Goal: Task Accomplishment & Management: Manage account settings

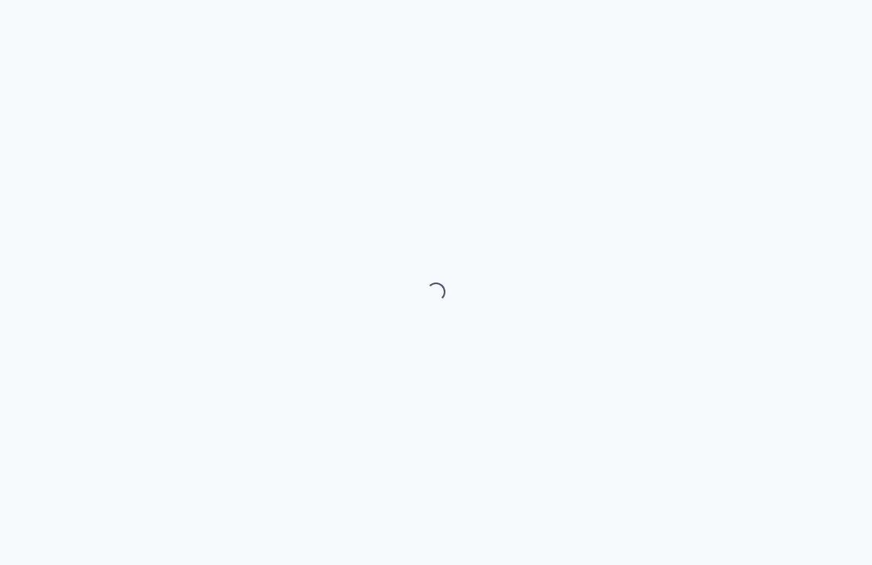
select select "month"
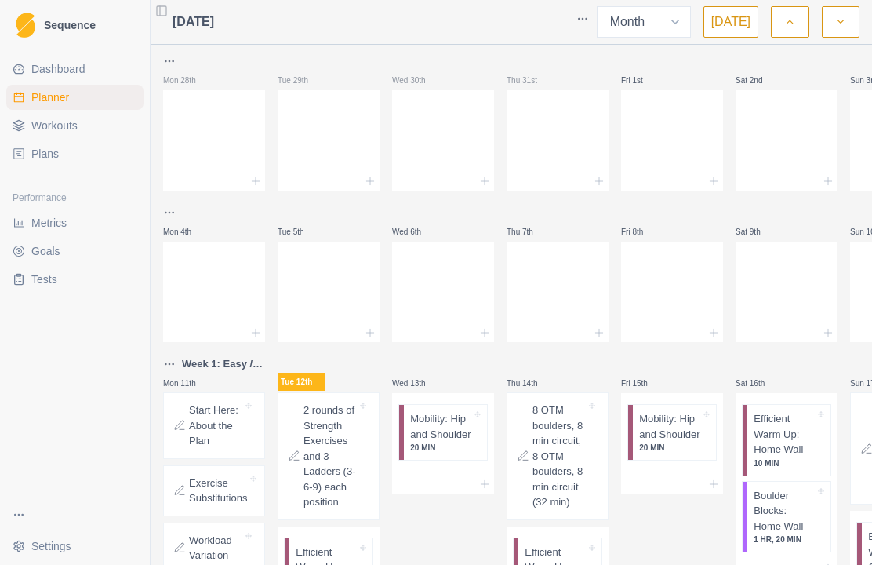
click at [347, 473] on p "2 rounds of Strength Exercises and 3 Ladders (3-6-9) each position" at bounding box center [329, 455] width 53 height 107
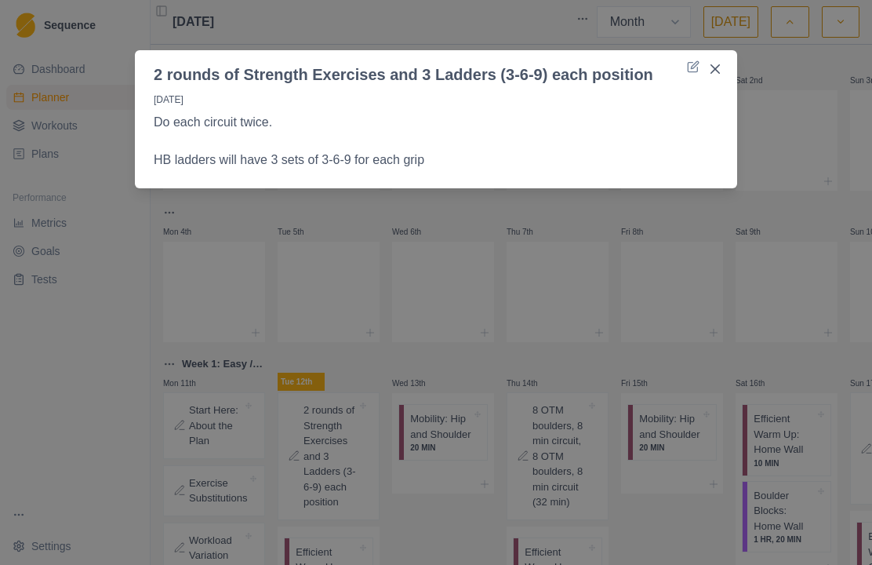
click at [721, 67] on button "Close" at bounding box center [715, 68] width 25 height 25
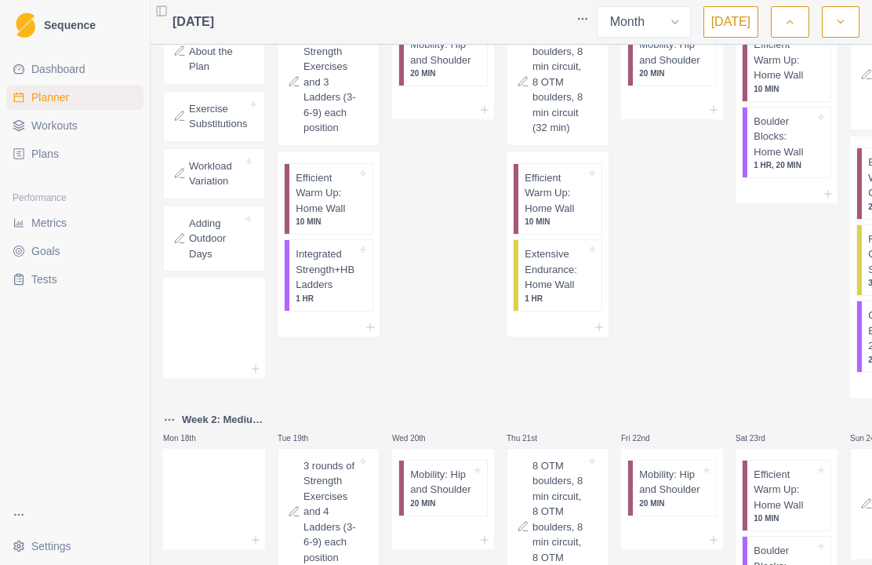
scroll to position [404, 0]
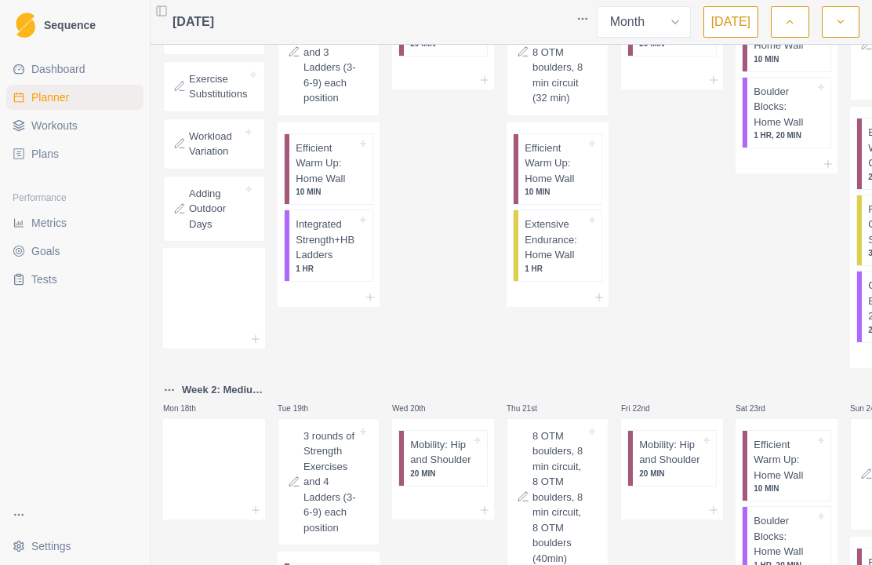
click at [336, 187] on p "Efficient Warm Up: Home Wall" at bounding box center [326, 163] width 61 height 46
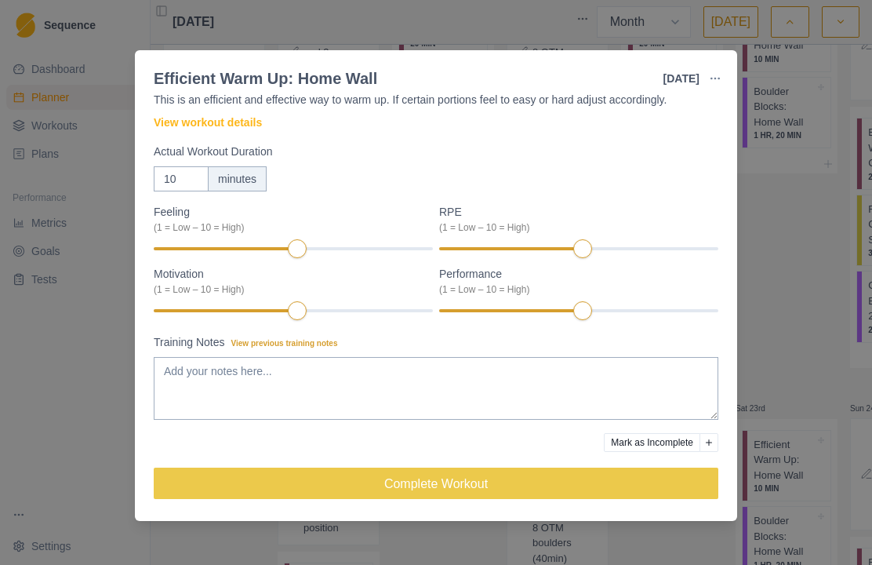
scroll to position [51, 0]
click at [585, 482] on button "Complete Workout" at bounding box center [436, 482] width 565 height 31
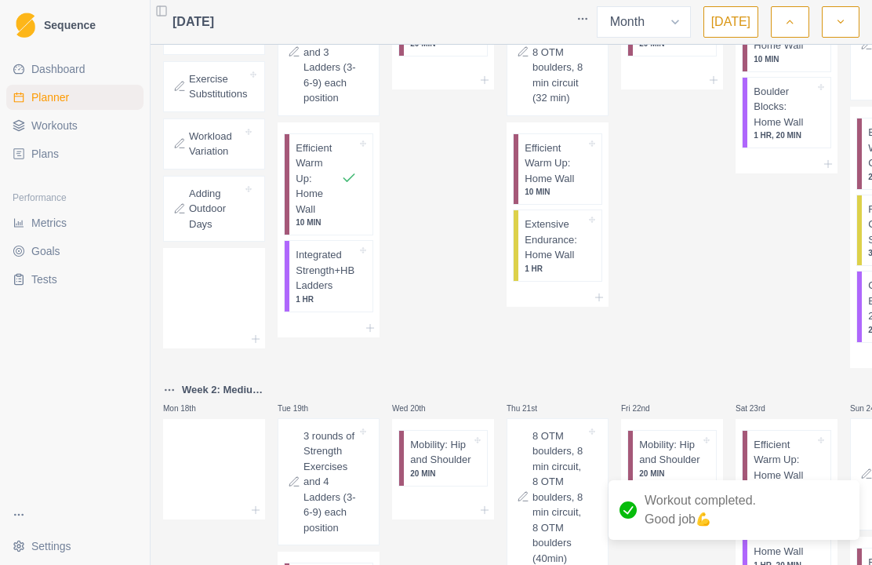
click at [337, 293] on p "Integrated Strength+HB Ladders" at bounding box center [326, 270] width 61 height 46
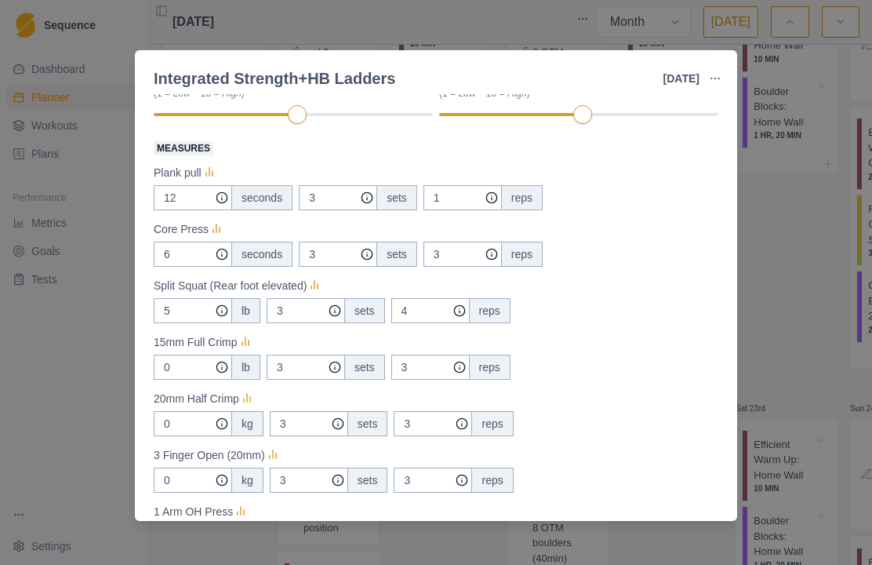
scroll to position [245, 0]
click at [342, 207] on input "3" at bounding box center [338, 198] width 78 height 25
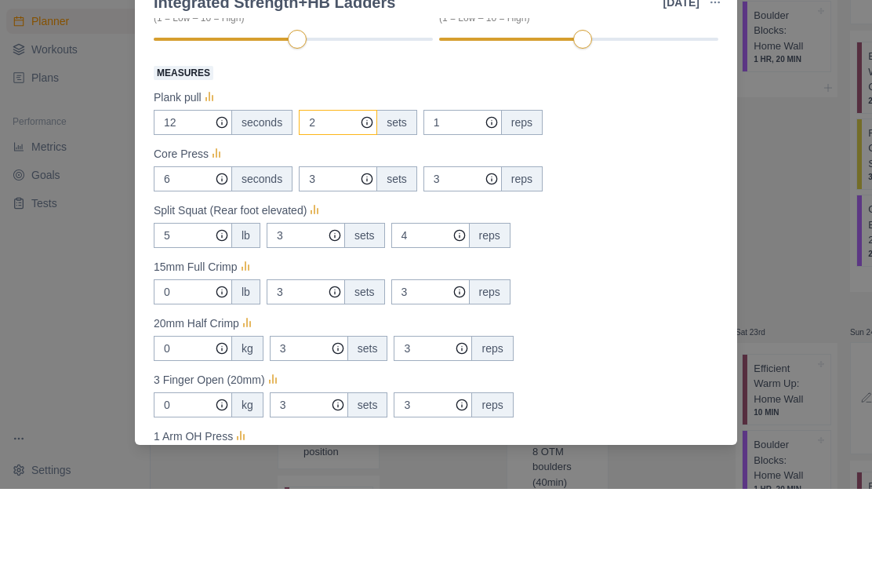
type input "2"
click at [638, 220] on div "Core Press" at bounding box center [436, 229] width 565 height 19
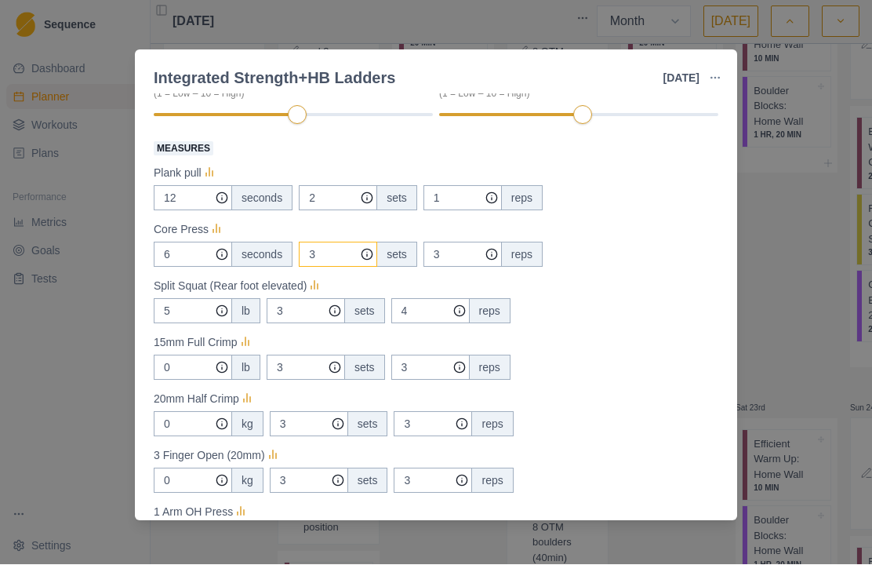
click at [344, 211] on input "3" at bounding box center [338, 198] width 78 height 25
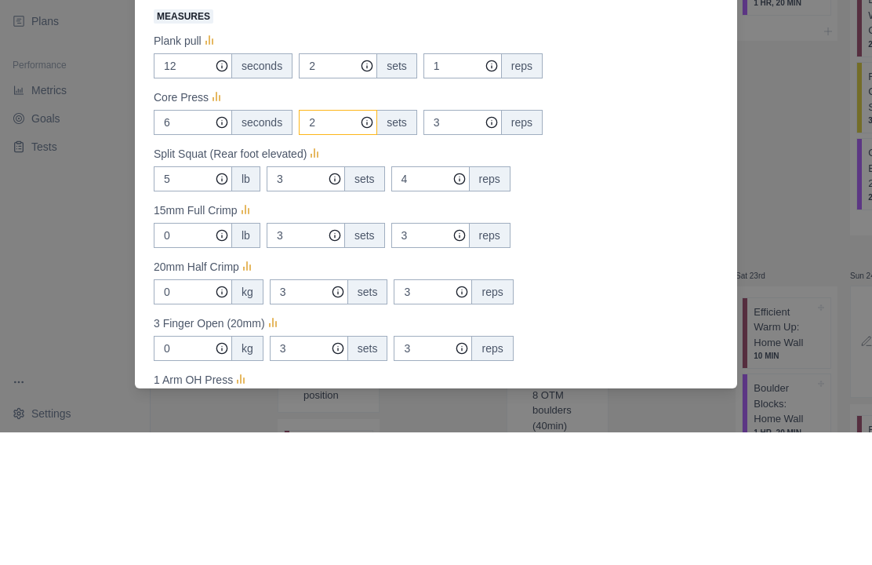
type input "2"
click at [736, 137] on div "Strength / Power Duration: 1 HR Off-the-wall strength training for 3 sets of ea…" at bounding box center [436, 307] width 602 height 427
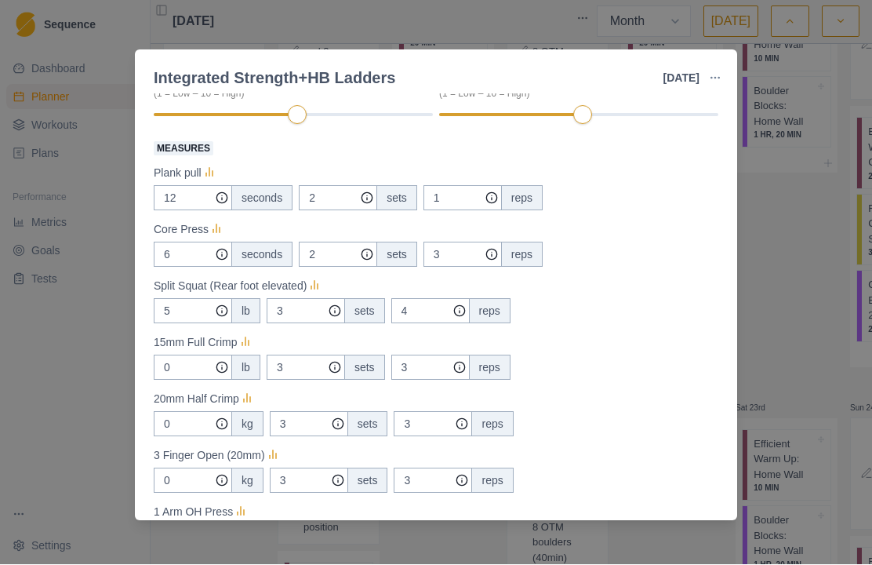
click at [252, 311] on div "lb" at bounding box center [245, 311] width 29 height 25
click at [224, 315] on circle at bounding box center [221, 311] width 10 height 10
click at [231, 211] on input "5" at bounding box center [193, 198] width 78 height 25
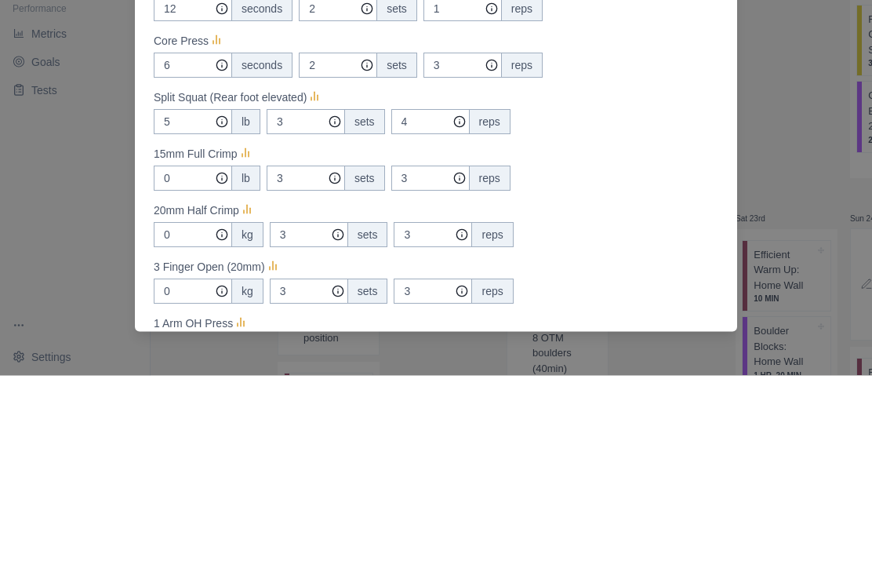
click at [256, 299] on div "lb" at bounding box center [245, 311] width 29 height 25
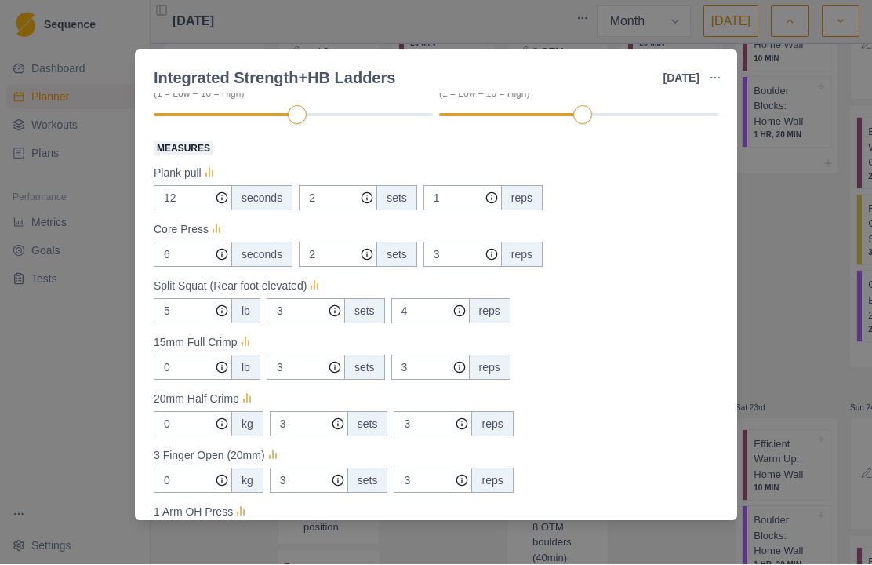
click at [247, 317] on div "lb" at bounding box center [245, 311] width 29 height 25
click at [318, 287] on icon at bounding box center [315, 287] width 16 height 16
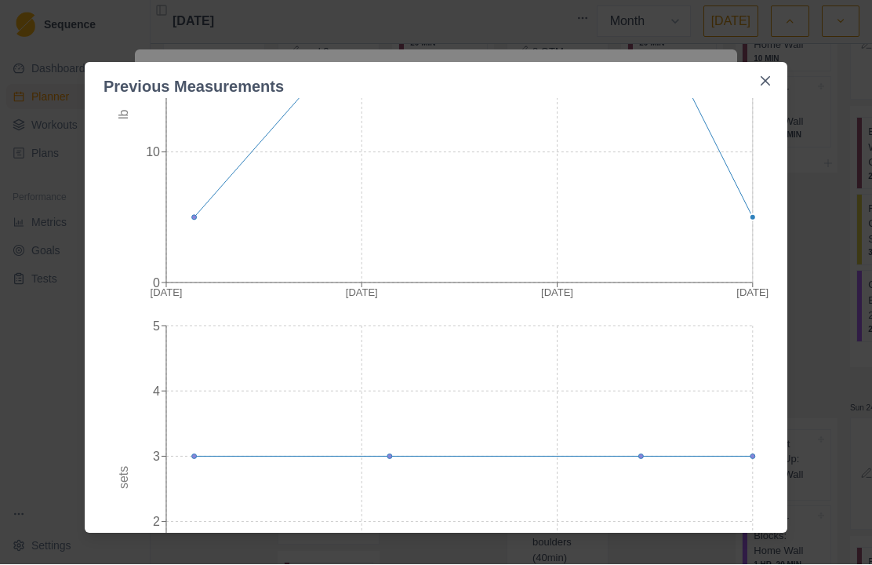
click at [769, 90] on button "Close" at bounding box center [765, 81] width 25 height 25
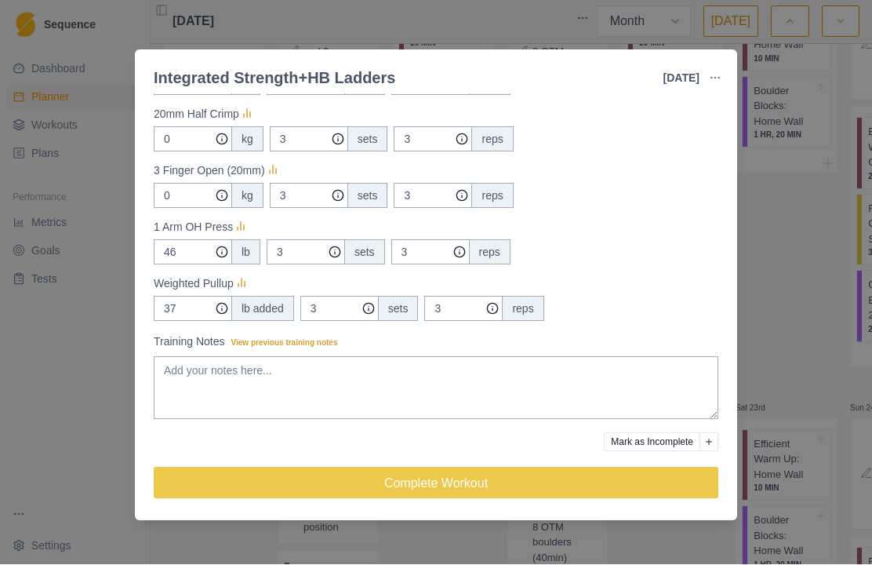
scroll to position [531, 0]
click at [586, 483] on button "Complete Workout" at bounding box center [436, 482] width 565 height 31
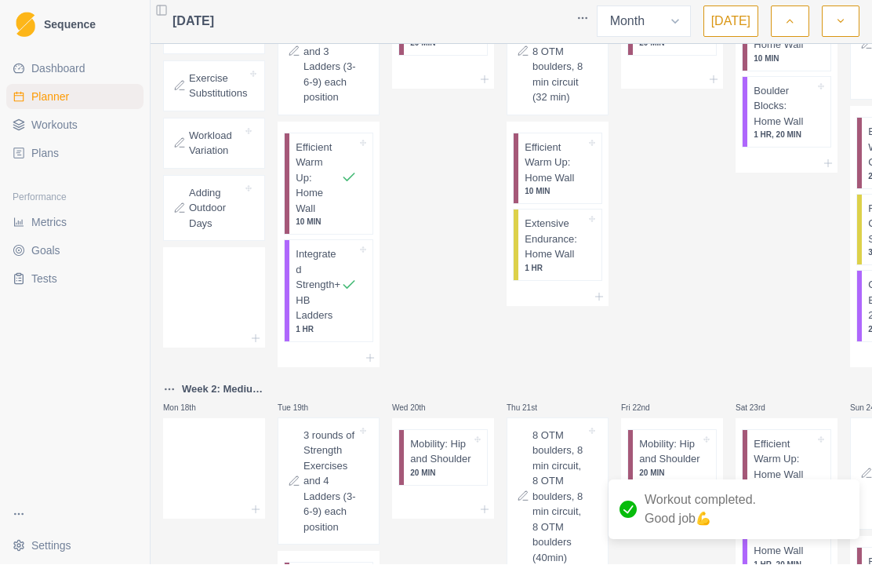
click at [42, 118] on span "Workouts" at bounding box center [54, 126] width 46 height 16
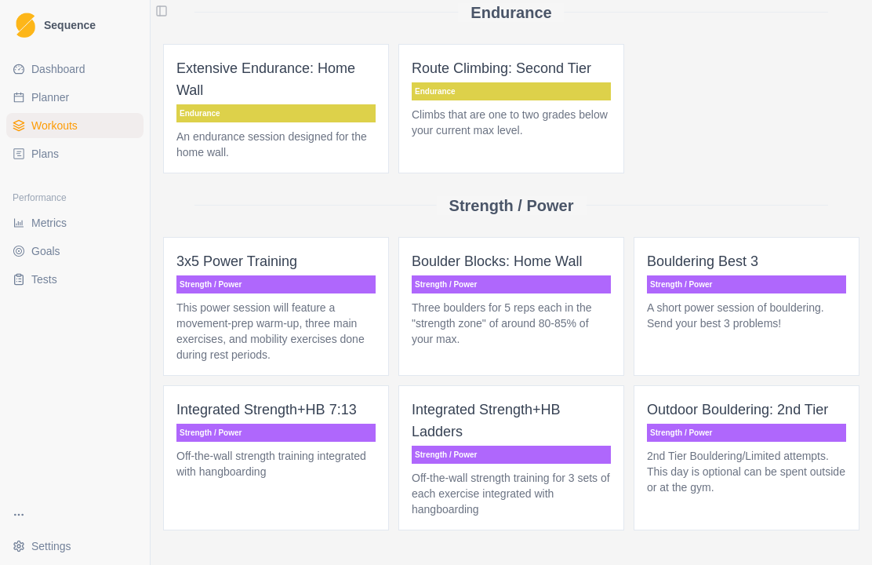
scroll to position [265, 0]
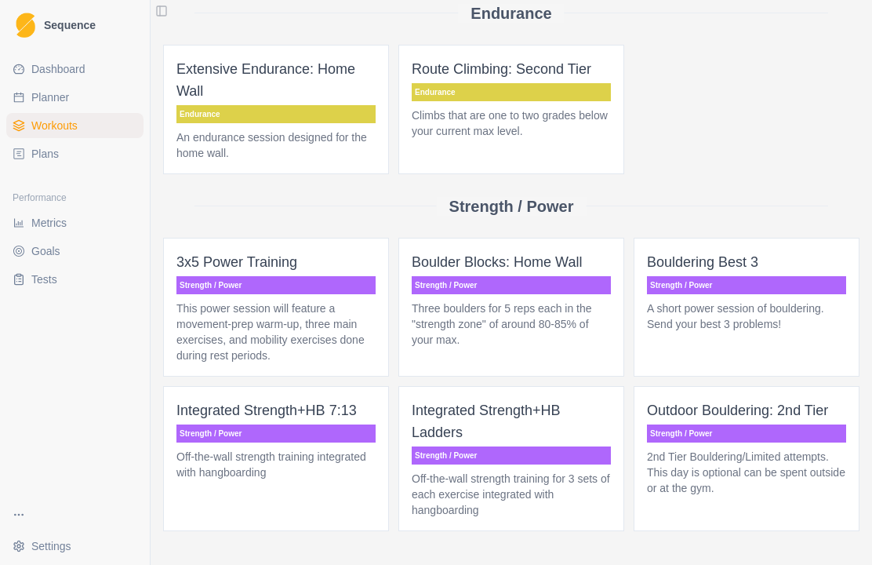
click at [543, 467] on span "Integrated Strength+HB Ladders Strength / Power Off-the-wall strength training …" at bounding box center [511, 458] width 226 height 145
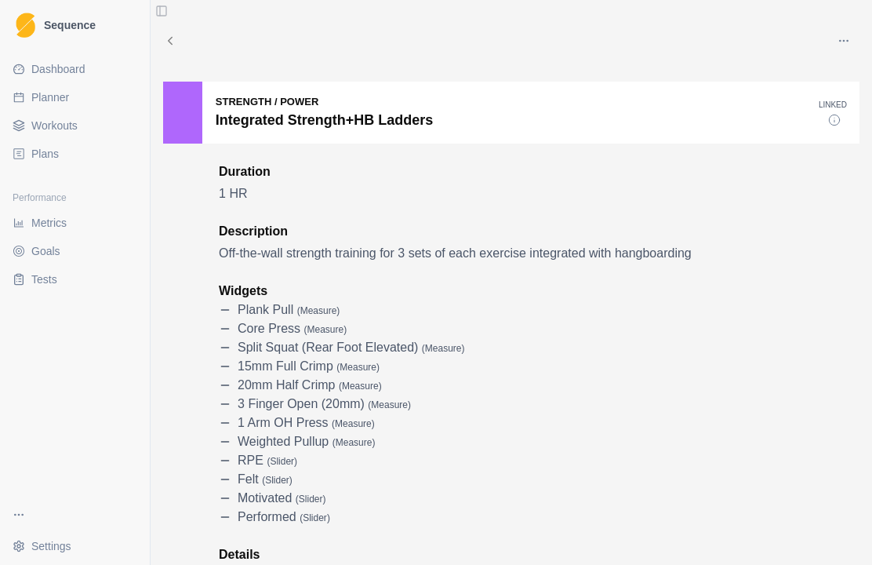
click at [837, 42] on icon "button" at bounding box center [843, 41] width 13 height 13
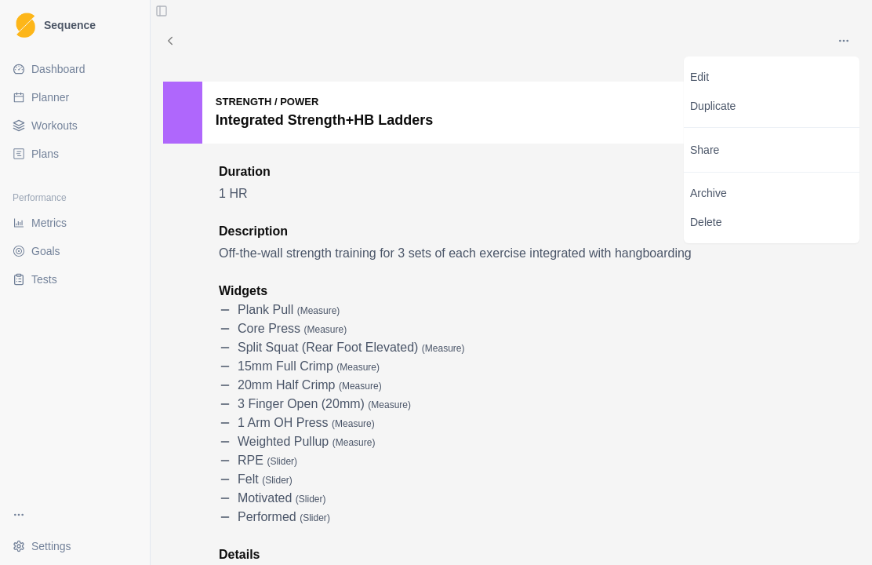
click at [808, 78] on p "Edit" at bounding box center [771, 77] width 163 height 16
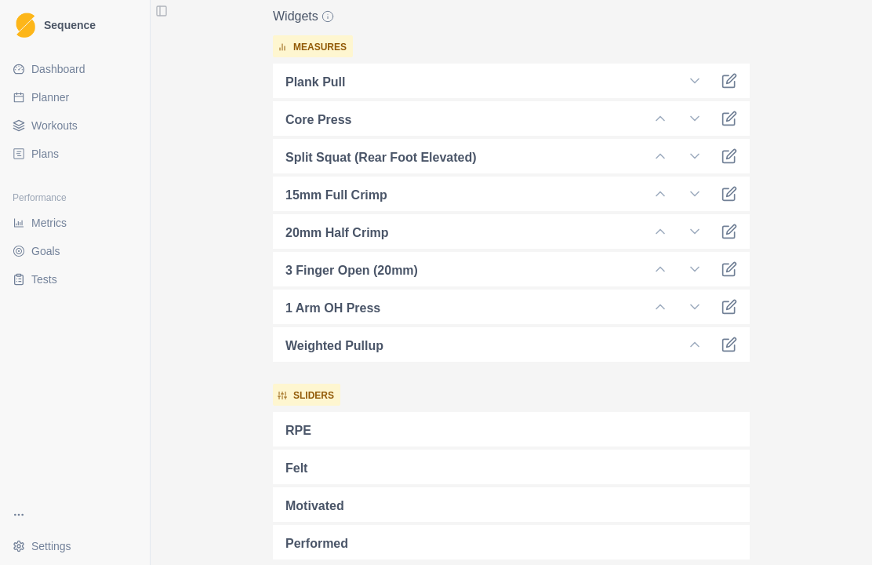
scroll to position [498, 0]
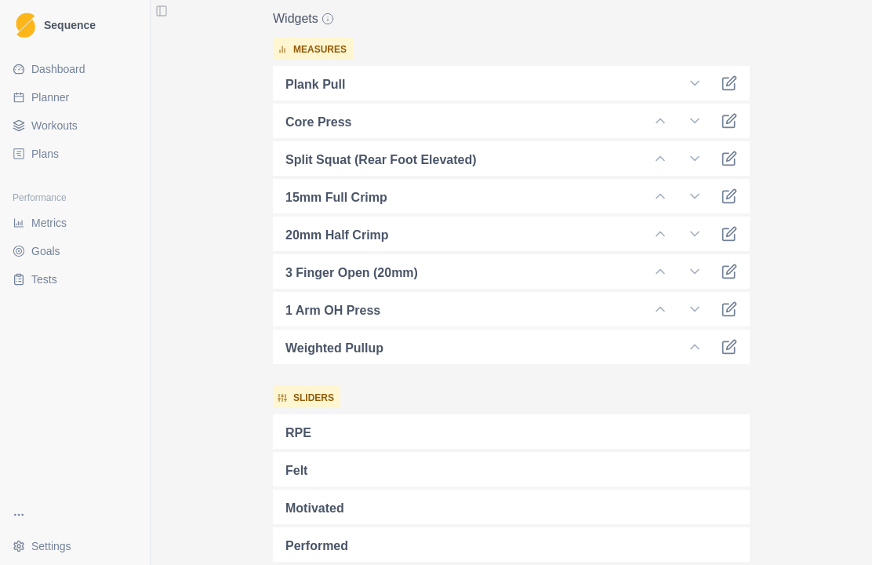
click at [729, 312] on icon at bounding box center [729, 309] width 16 height 16
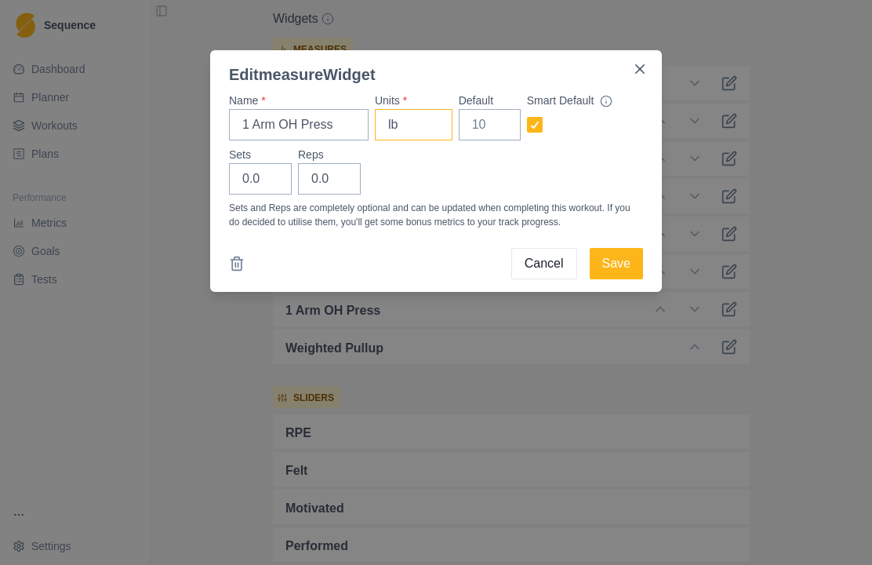
click at [423, 124] on input "lb" at bounding box center [414, 124] width 78 height 31
type input "l"
type input "K"
type input "kg"
click at [501, 132] on input "Default" at bounding box center [490, 124] width 62 height 31
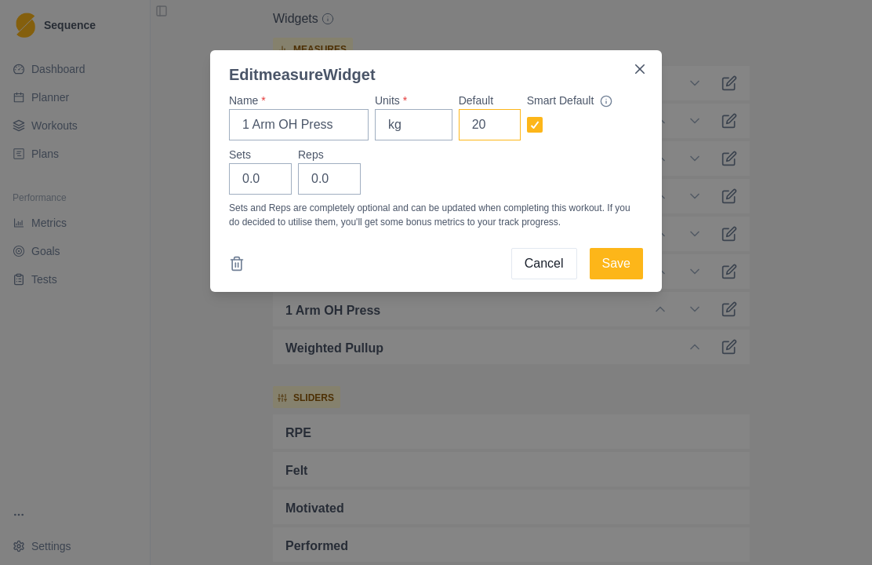
type input "20"
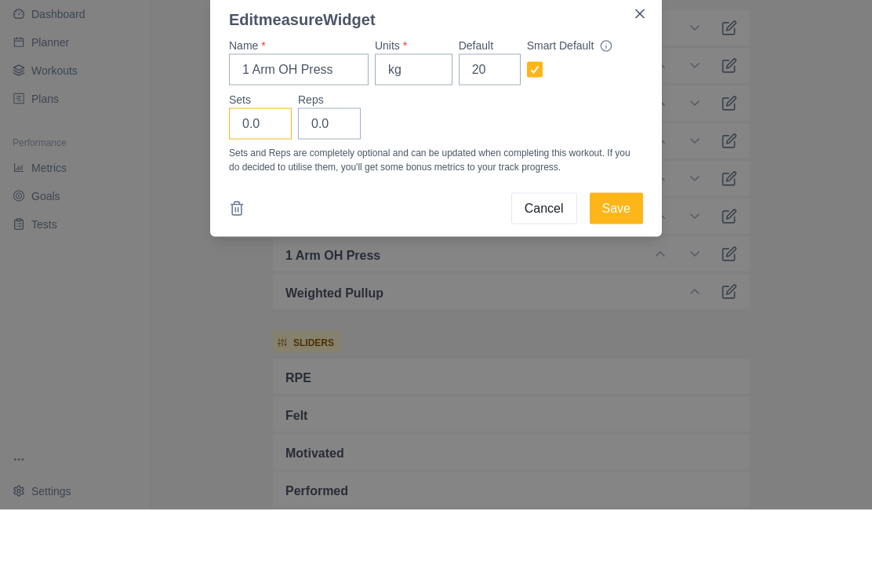
click at [281, 163] on input "0.0" at bounding box center [260, 178] width 63 height 31
type input "0"
type input "2"
click at [340, 163] on input "0.0" at bounding box center [329, 178] width 63 height 31
type input "0"
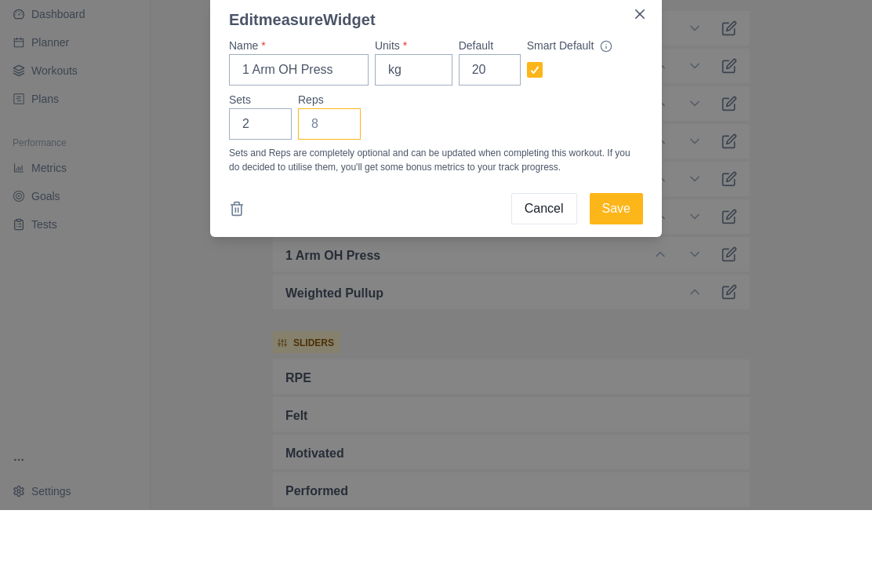
type input "3"
click at [629, 248] on button "Save" at bounding box center [616, 263] width 53 height 31
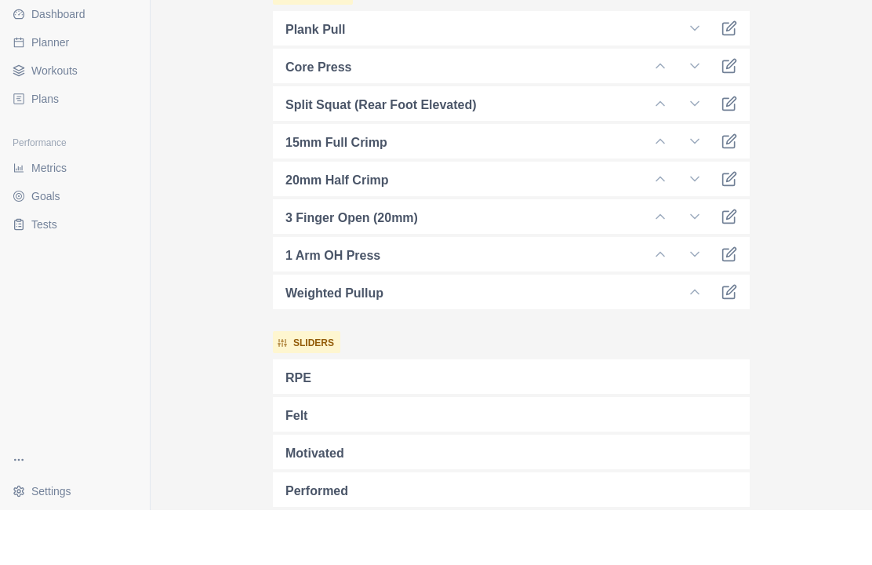
scroll to position [54, 0]
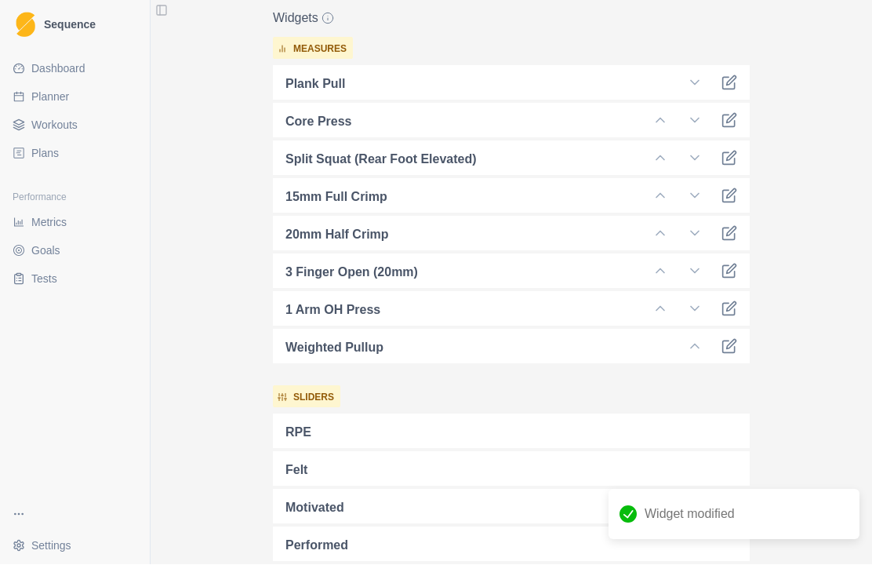
click at [734, 341] on icon at bounding box center [729, 347] width 12 height 12
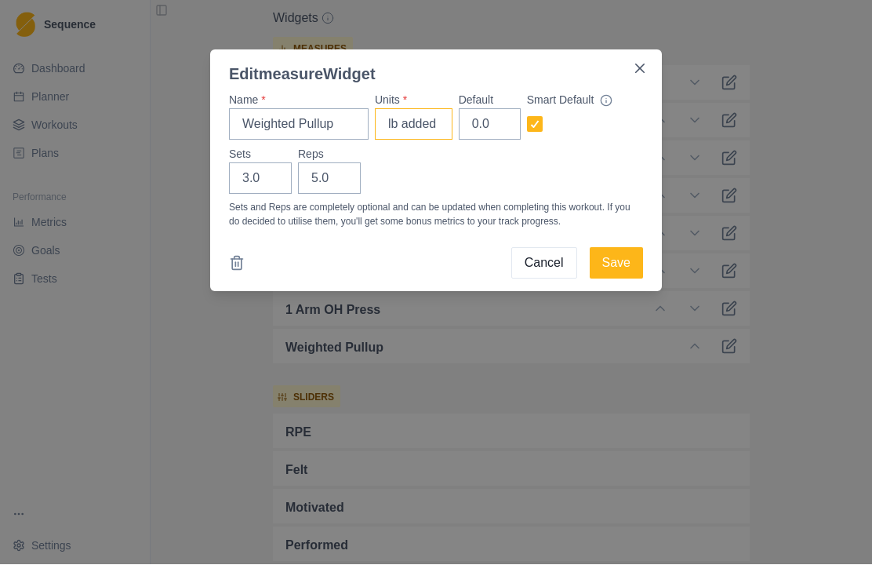
click at [438, 119] on input "lb added" at bounding box center [414, 124] width 78 height 31
click at [404, 129] on input "lb added" at bounding box center [414, 124] width 78 height 31
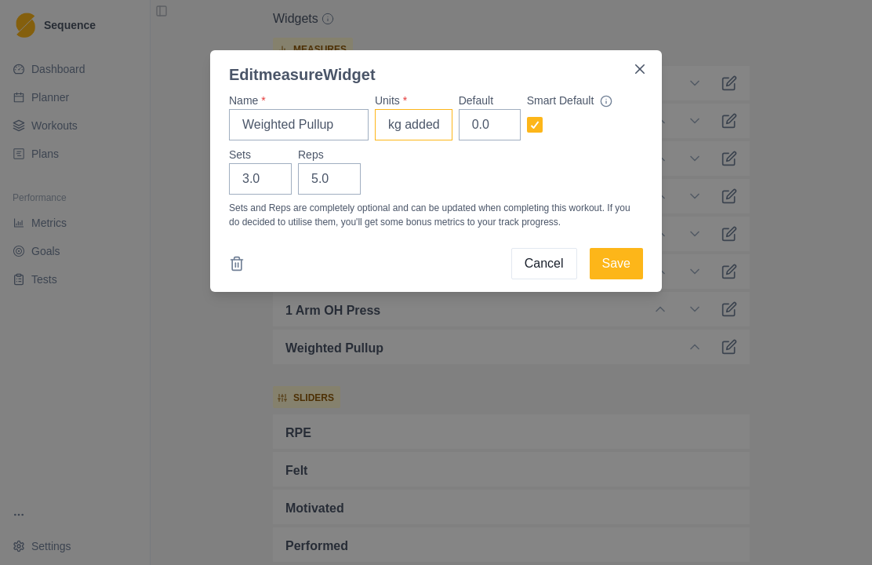
type input "kg added"
click at [500, 119] on input "0.0" at bounding box center [490, 124] width 62 height 31
type input "0"
type input "18"
click at [842, 168] on div "Edit measure Widget Name * Weighted Pullup Units * kg added Default 18 Smart De…" at bounding box center [436, 282] width 872 height 565
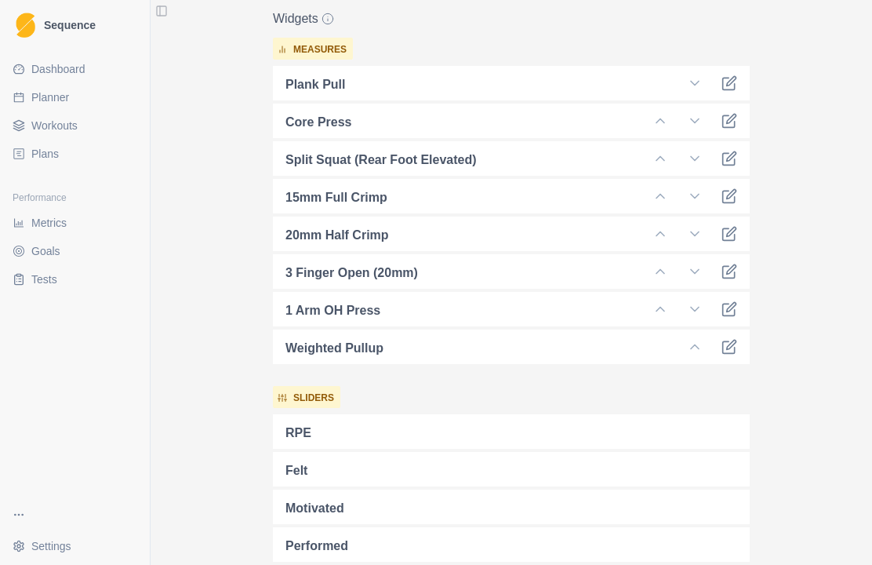
click at [736, 339] on icon at bounding box center [729, 347] width 16 height 16
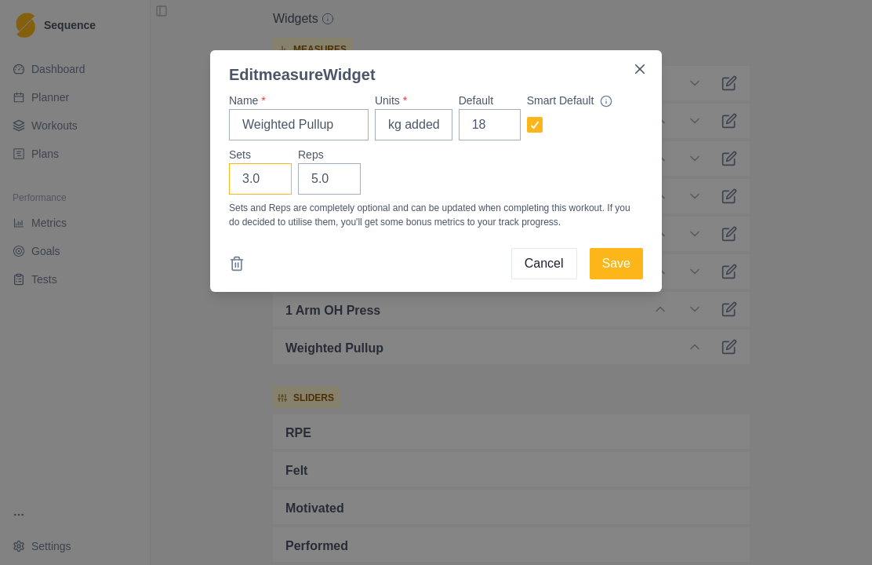
click at [278, 182] on input "3.0" at bounding box center [260, 178] width 63 height 31
type input "3"
type input "2"
click at [341, 178] on input "5.0" at bounding box center [329, 178] width 63 height 31
type input "5"
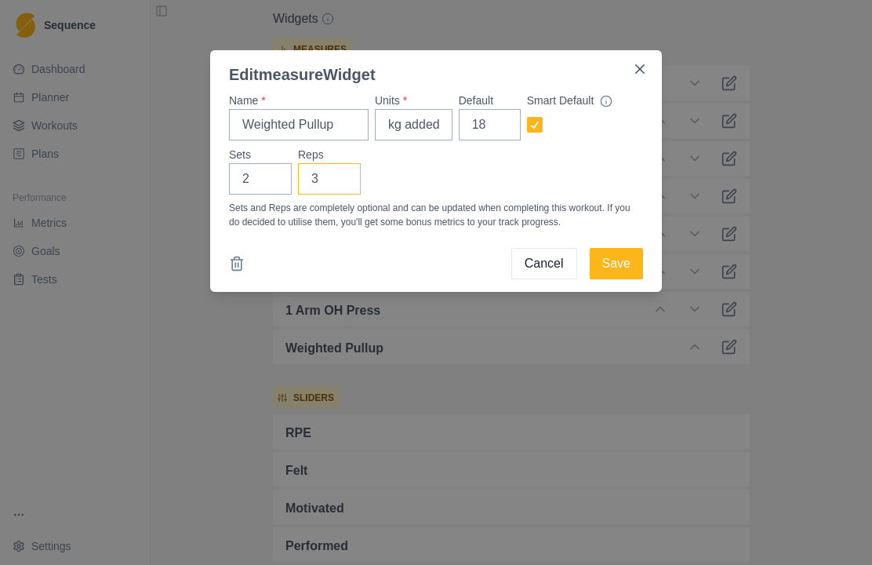
type input "3"
click at [837, 206] on div "Edit measure Widget Name * Weighted Pullup Units * kg added Default 18 Smart De…" at bounding box center [436, 282] width 872 height 565
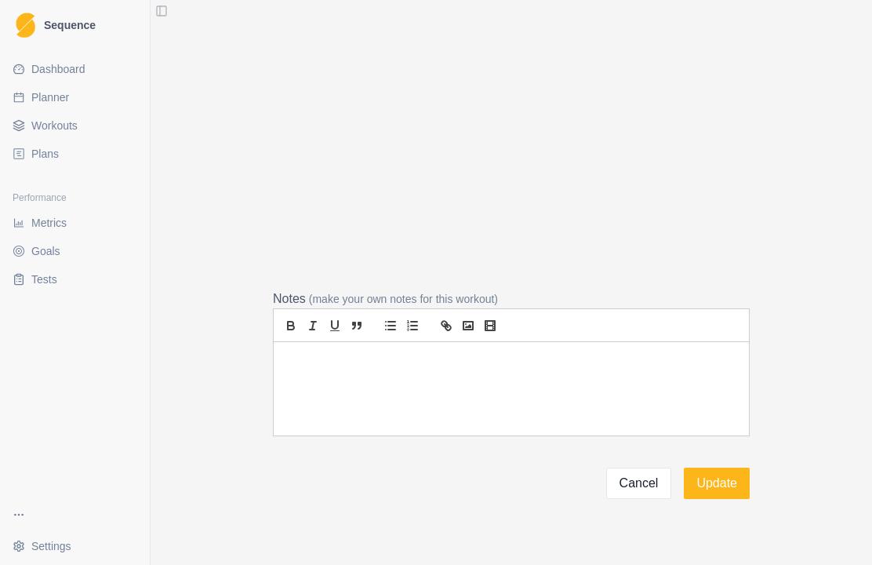
scroll to position [4371, 0]
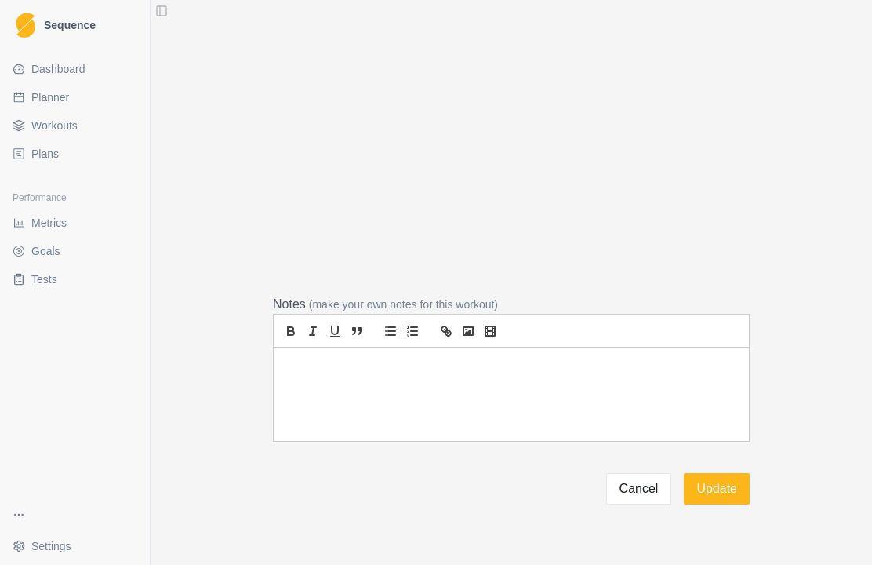
click at [657, 473] on button "Cancel" at bounding box center [639, 488] width 66 height 31
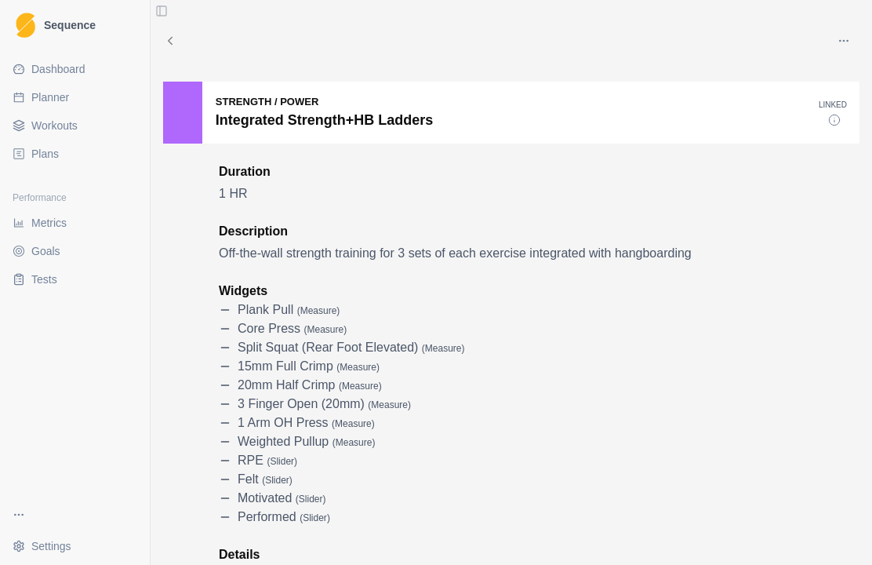
click at [19, 151] on icon at bounding box center [19, 153] width 13 height 13
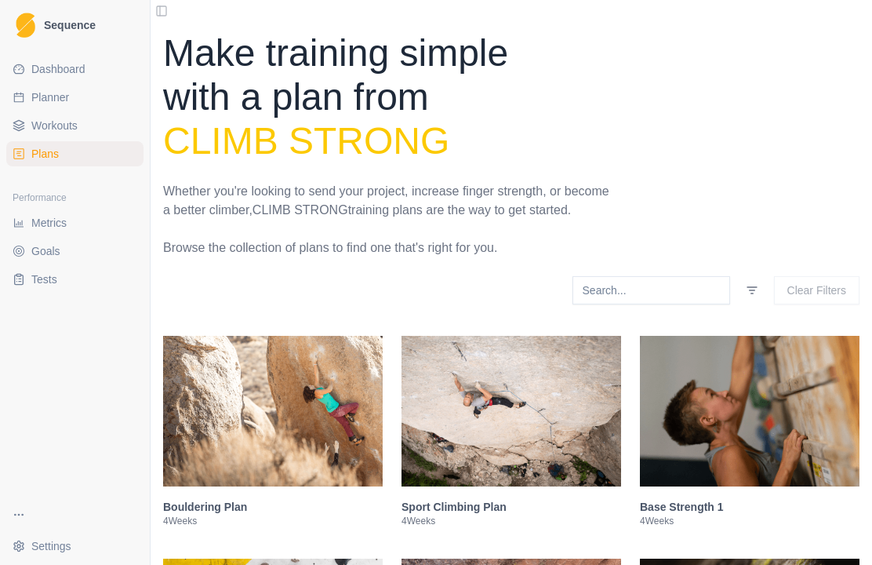
click at [25, 136] on link "Workouts" at bounding box center [74, 125] width 137 height 25
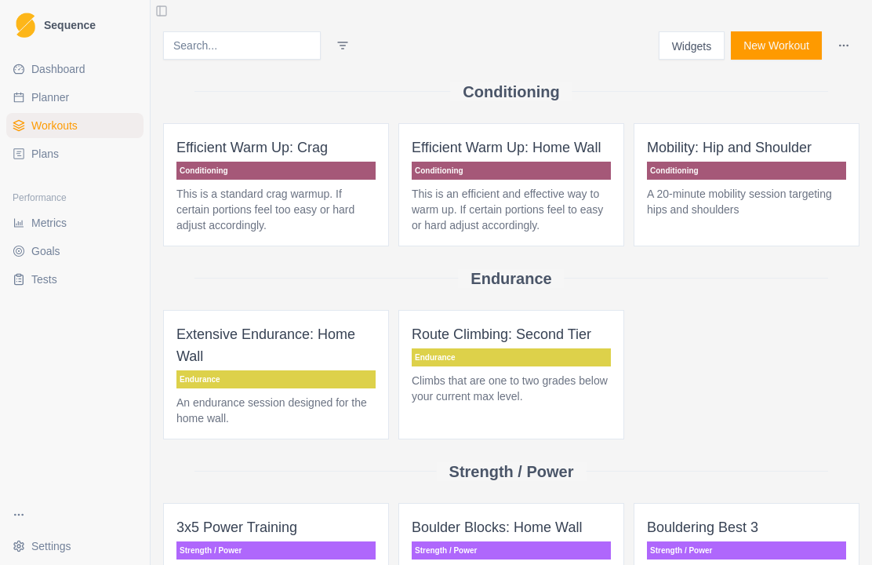
click at [27, 145] on link "Plans" at bounding box center [74, 153] width 137 height 25
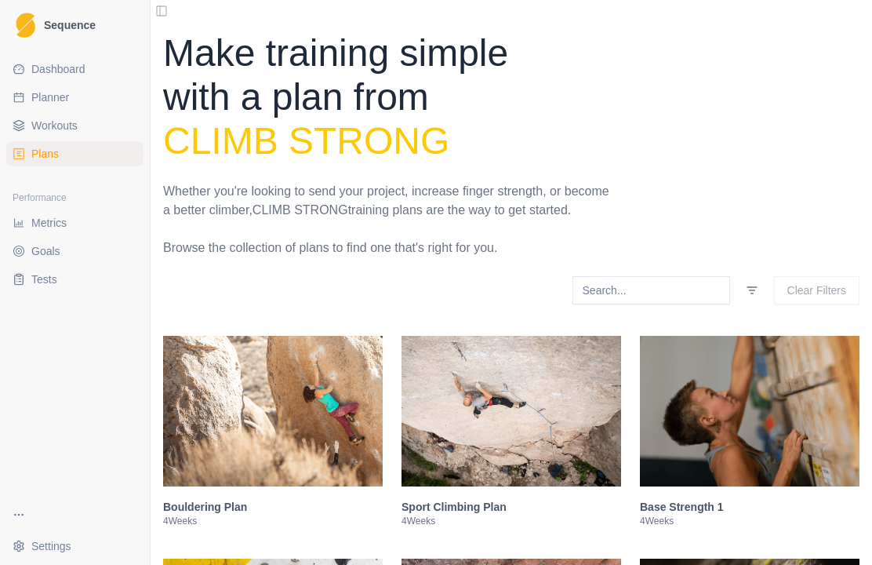
click at [26, 144] on link "Plans" at bounding box center [74, 153] width 137 height 25
click at [47, 151] on span "Plans" at bounding box center [44, 154] width 27 height 16
click at [84, 148] on link "Plans" at bounding box center [74, 153] width 137 height 25
click at [99, 137] on link "Workouts" at bounding box center [74, 125] width 137 height 25
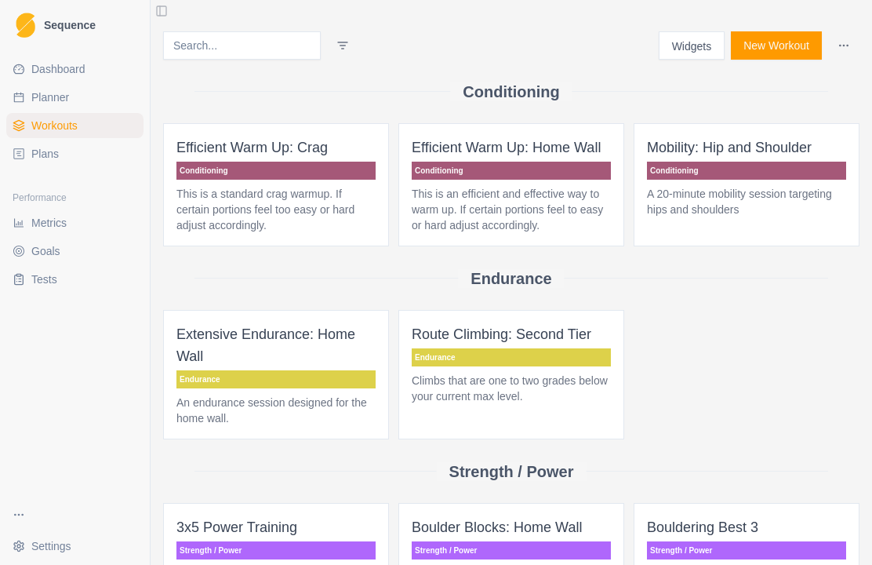
click at [82, 151] on link "Plans" at bounding box center [74, 153] width 137 height 25
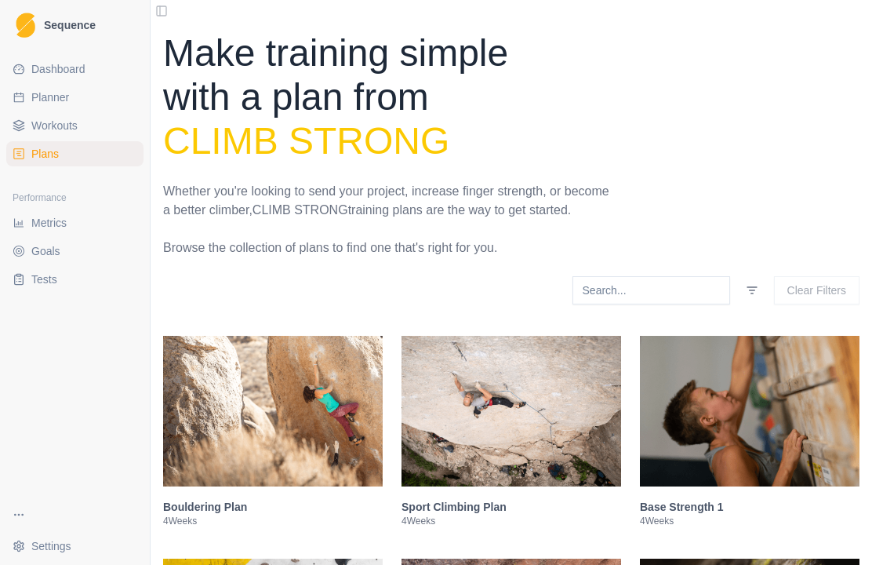
click at [69, 160] on link "Plans" at bounding box center [74, 153] width 137 height 25
click at [51, 143] on link "Plans" at bounding box center [74, 153] width 137 height 25
click at [53, 154] on span "Plans" at bounding box center [44, 154] width 27 height 16
click at [47, 71] on span "Dashboard" at bounding box center [58, 69] width 54 height 16
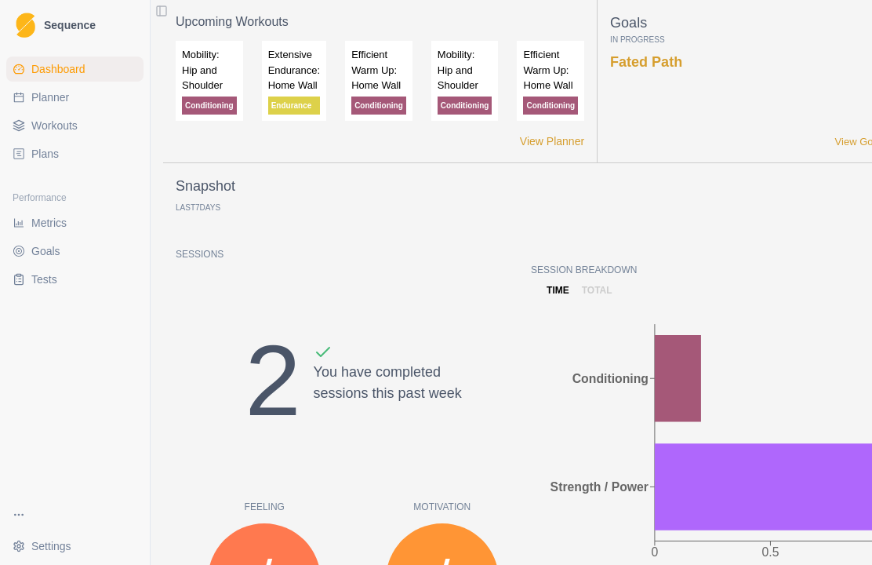
click at [39, 107] on link "Planner" at bounding box center [74, 97] width 137 height 25
select select "month"
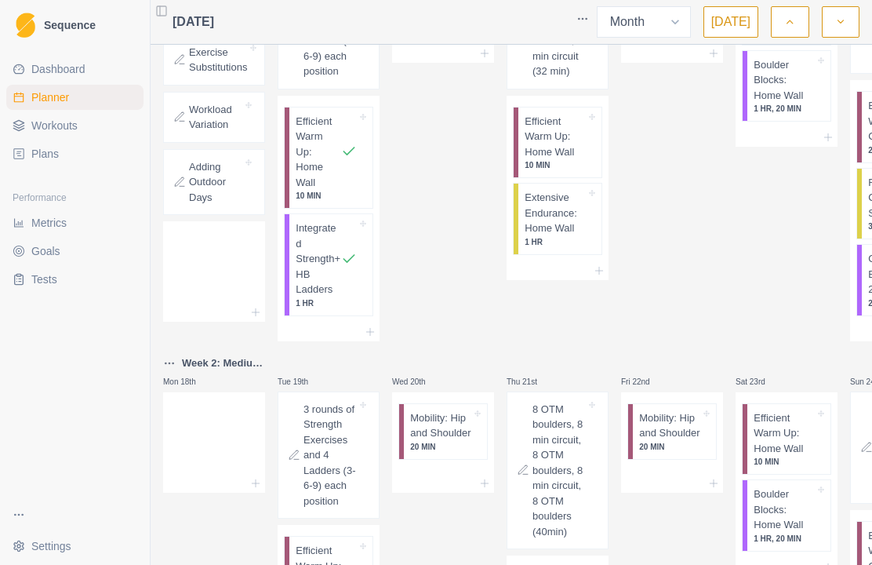
scroll to position [434, 0]
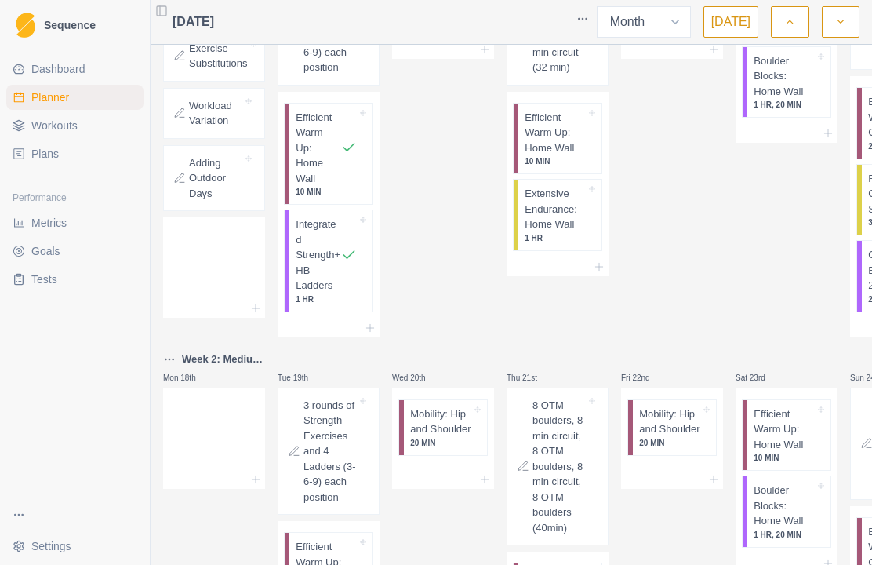
click at [331, 288] on p "Integrated Strength+HB Ladders" at bounding box center [318, 254] width 45 height 77
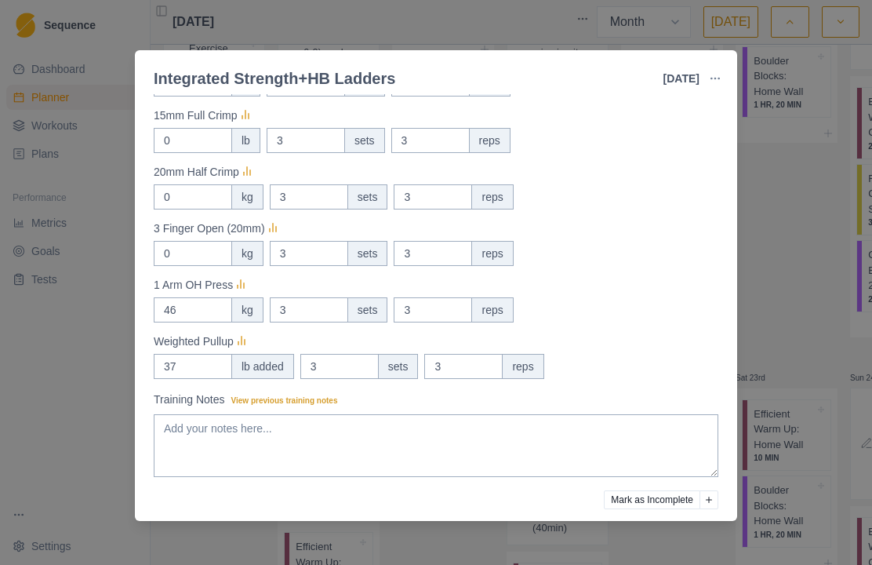
scroll to position [481, 0]
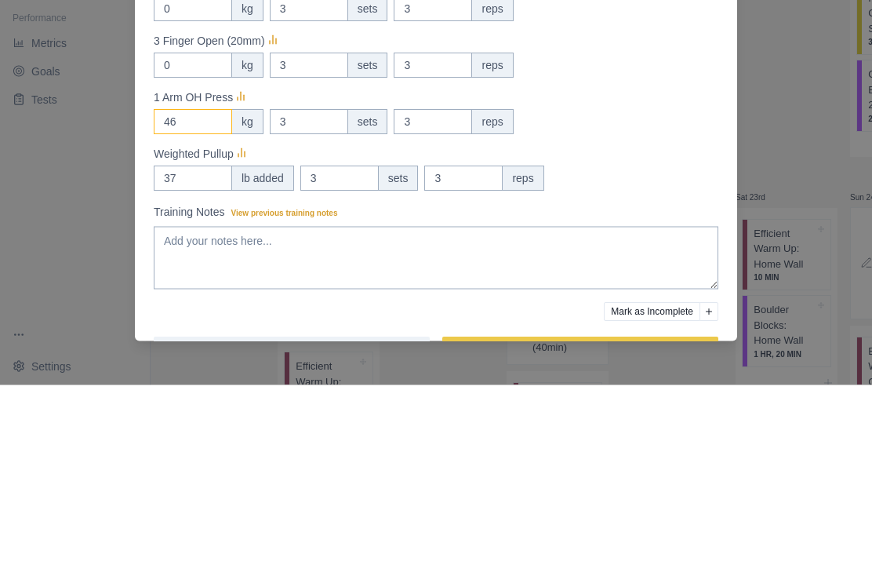
type input "4"
type input "20"
click at [846, 151] on div "Integrated Strength+HB Ladders [DATE] Link To Goal View Workout Metrics Edit Or…" at bounding box center [436, 282] width 872 height 565
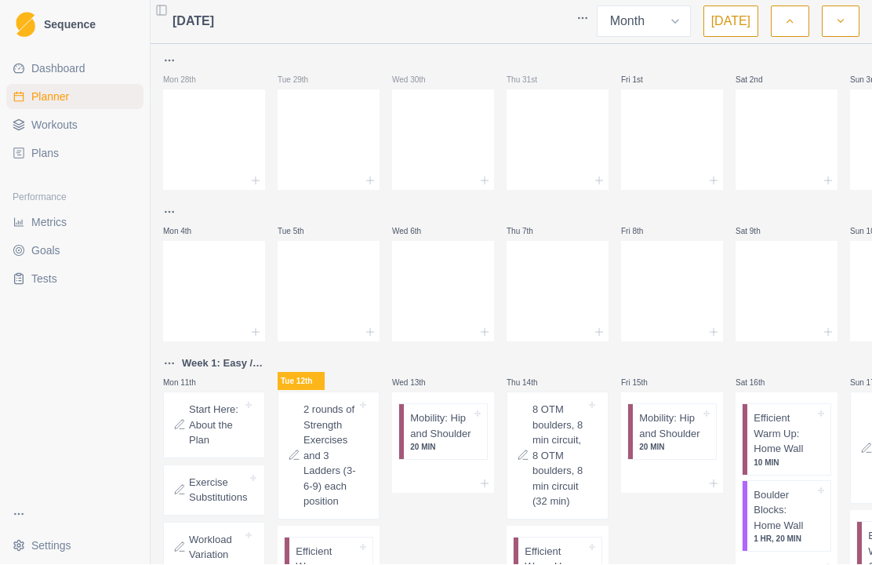
scroll to position [0, 0]
click at [33, 69] on span "Dashboard" at bounding box center [58, 69] width 54 height 16
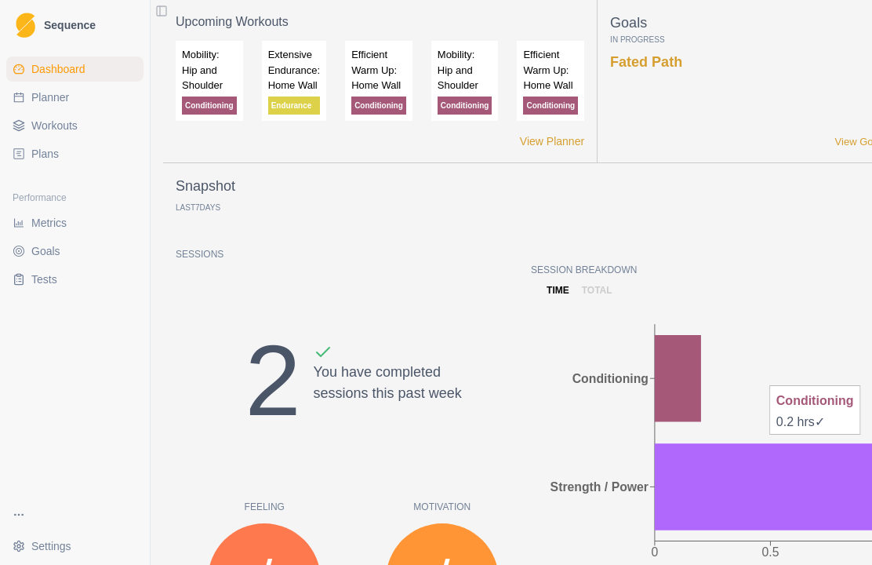
click at [39, 149] on span "Plans" at bounding box center [44, 154] width 27 height 16
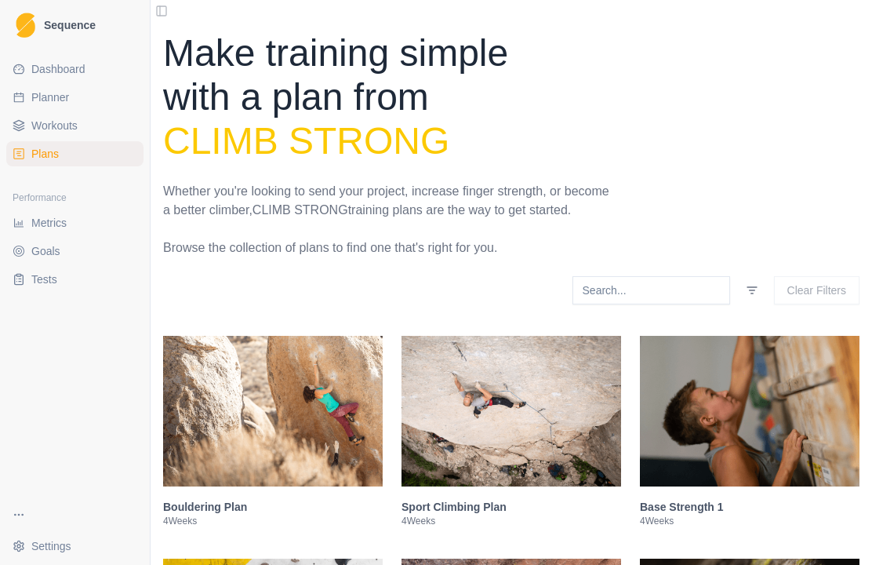
click at [14, 144] on link "Plans" at bounding box center [74, 153] width 137 height 25
click at [8, 149] on link "Plans" at bounding box center [74, 153] width 137 height 25
click at [26, 146] on link "Plans" at bounding box center [74, 153] width 137 height 25
click at [29, 146] on link "Plans" at bounding box center [74, 153] width 137 height 25
click at [67, 152] on link "Plans" at bounding box center [74, 153] width 137 height 25
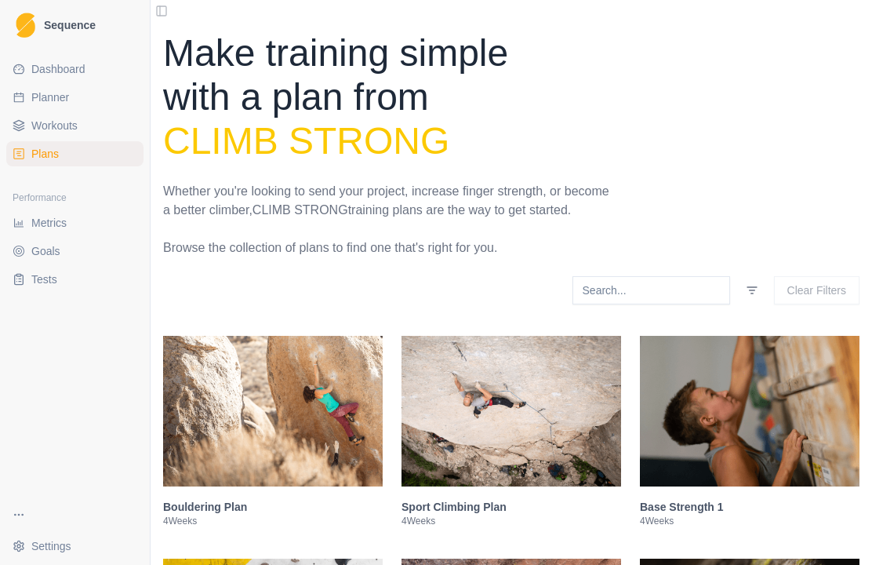
click at [51, 151] on span "Plans" at bounding box center [44, 154] width 27 height 16
click at [63, 99] on span "Planner" at bounding box center [50, 97] width 38 height 16
select select "month"
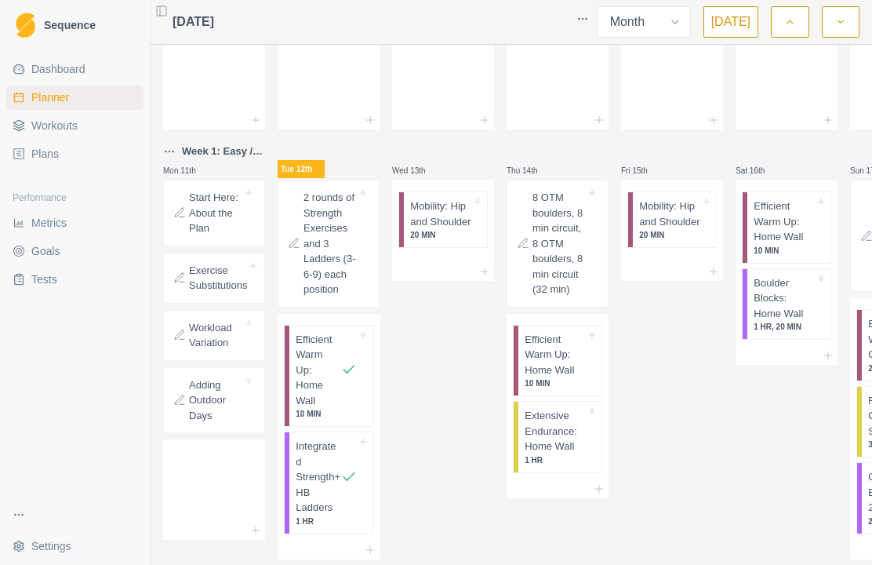
scroll to position [214, 0]
click at [573, 452] on p "Extensive Endurance: Home Wall" at bounding box center [555, 429] width 61 height 46
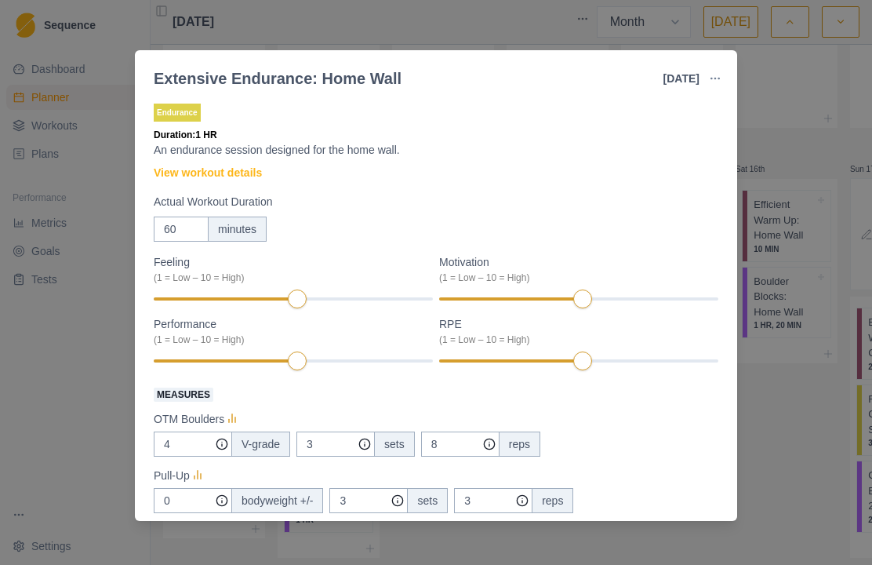
scroll to position [0, 0]
click at [246, 173] on link "View workout details" at bounding box center [208, 173] width 108 height 16
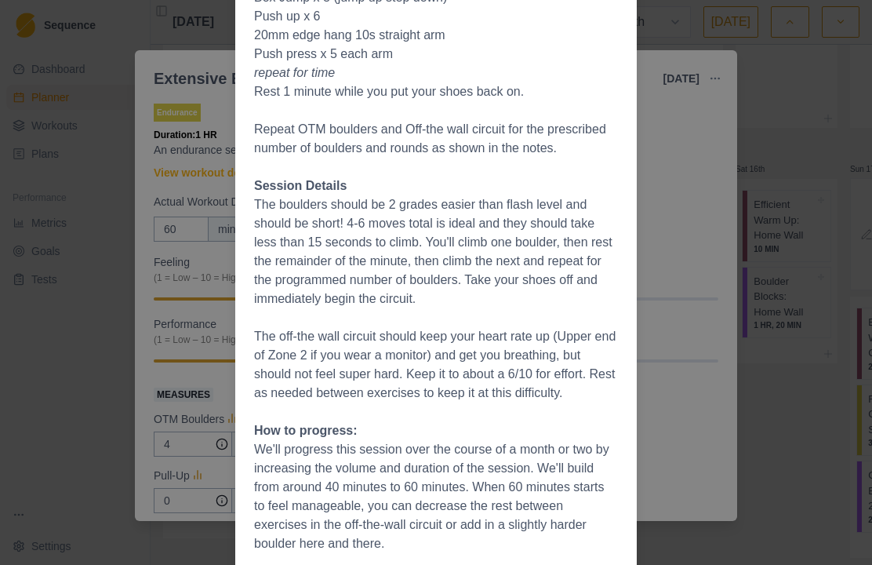
scroll to position [343, 0]
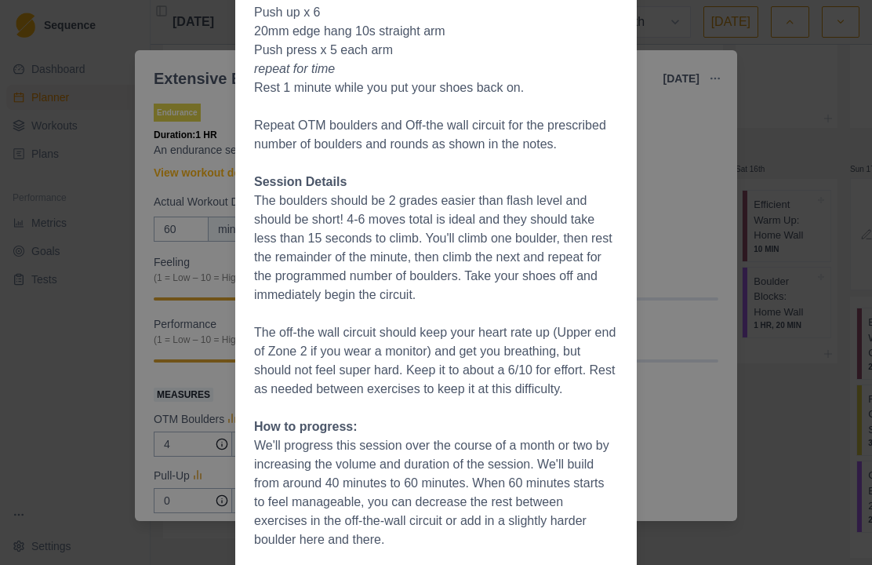
click at [712, 282] on div "Workout Details The Session: Warm up well (Efficient warm up suggested) OTM bou…" at bounding box center [436, 282] width 872 height 565
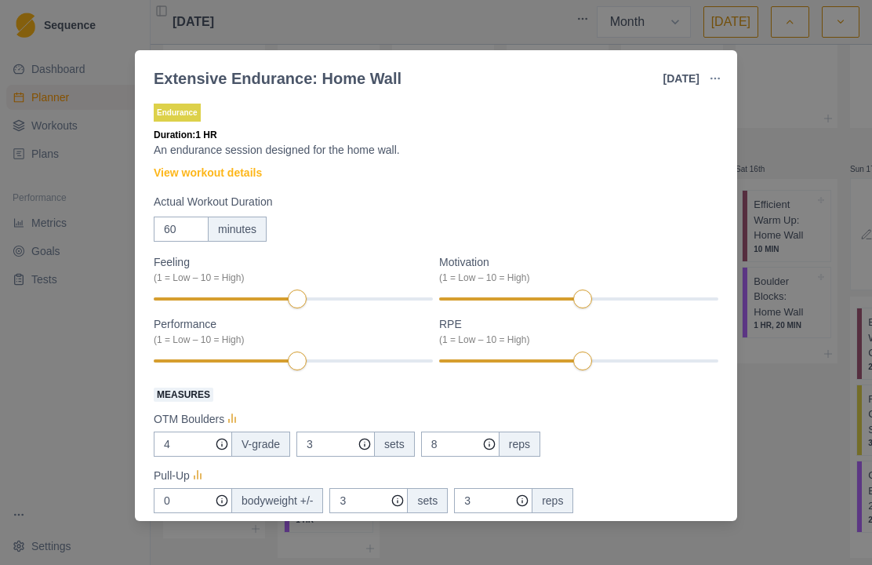
click at [795, 167] on div "Extensive Endurance: Home Wall 14 Aug 2025 Link To Goal View Workout Metrics Ed…" at bounding box center [436, 282] width 872 height 565
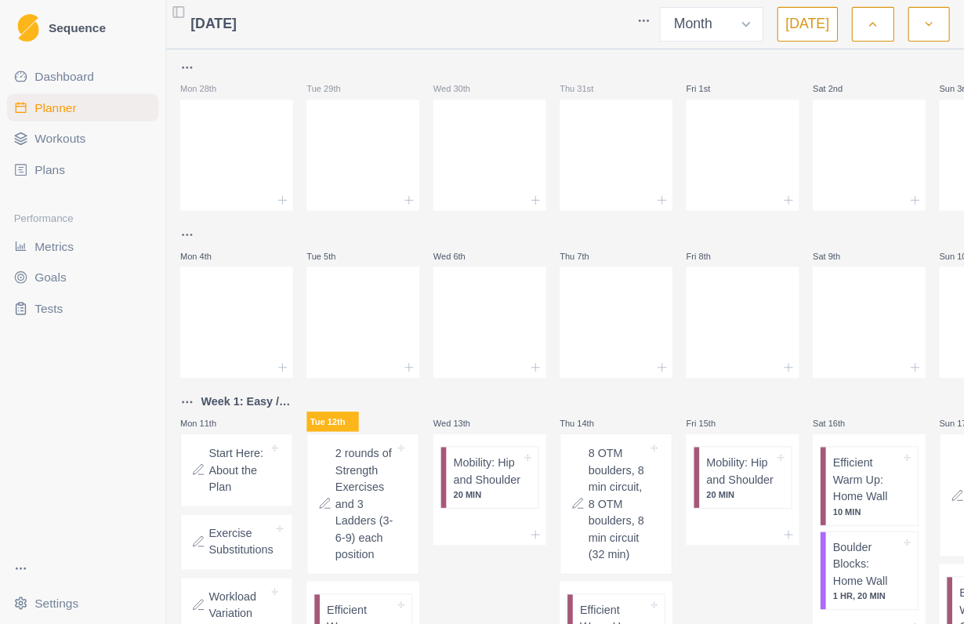
scroll to position [0, 0]
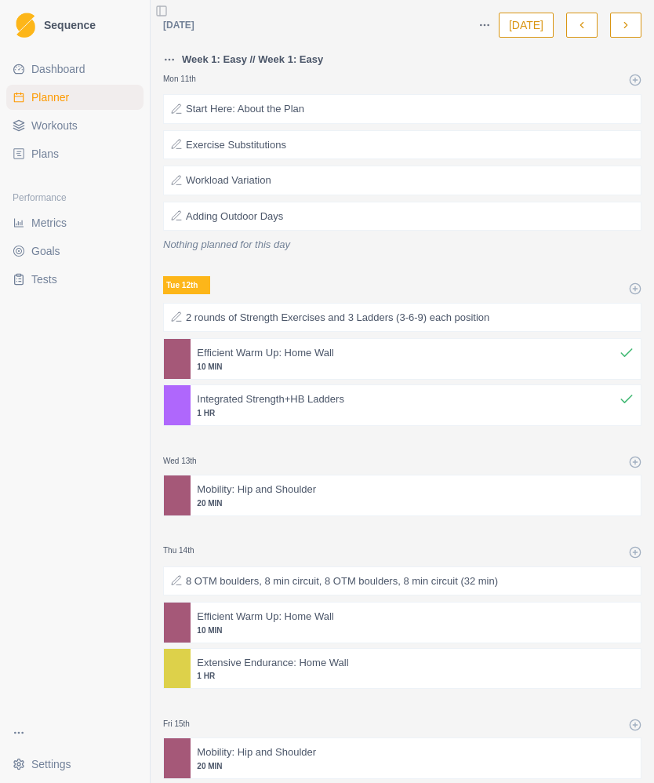
select select "month"
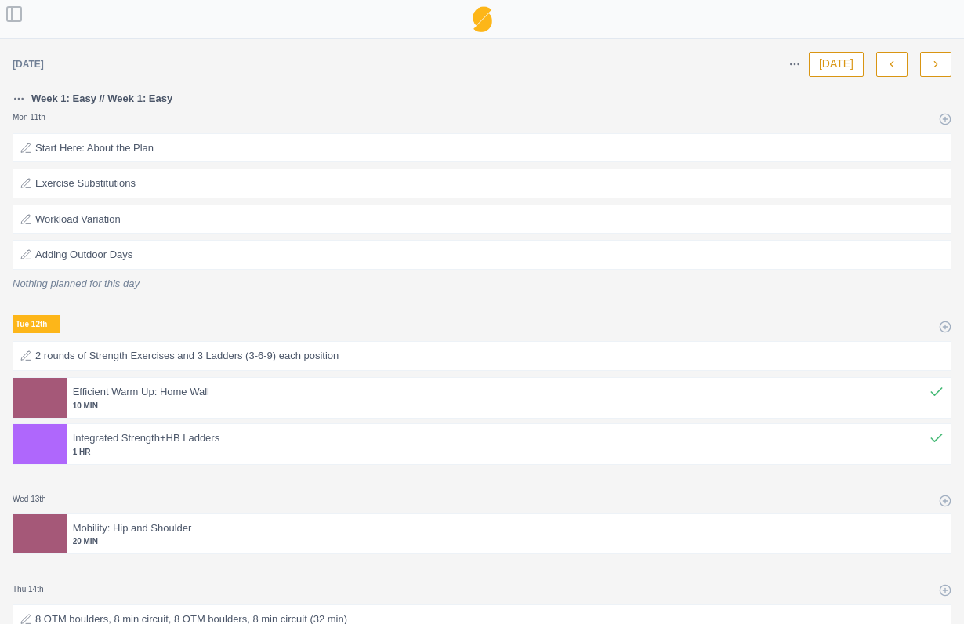
select select "month"
